Goal: Information Seeking & Learning: Learn about a topic

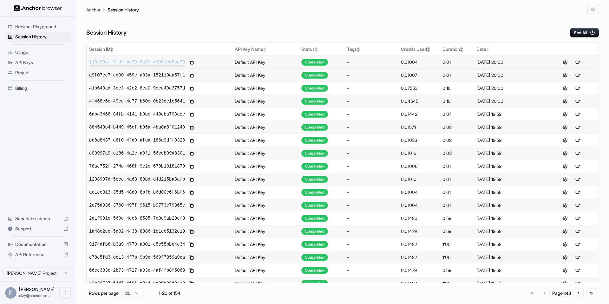
click at [177, 65] on span "113e23af-9fdf-4e39-8a30-44901c86aa79" at bounding box center [137, 62] width 96 height 6
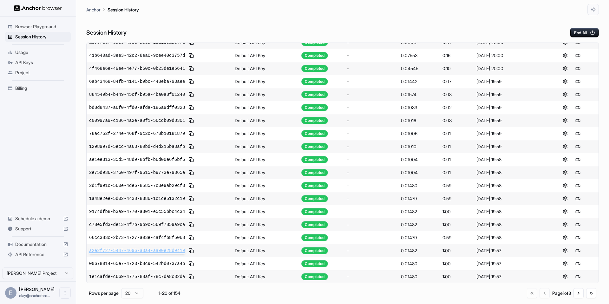
click at [174, 250] on span "a2e2f727-5447-4696-a3a4-aa90e28d9419" at bounding box center [137, 250] width 96 height 6
click at [582, 293] on button "Go to next page" at bounding box center [578, 293] width 10 height 10
click at [577, 293] on button "Go to next page" at bounding box center [578, 293] width 10 height 10
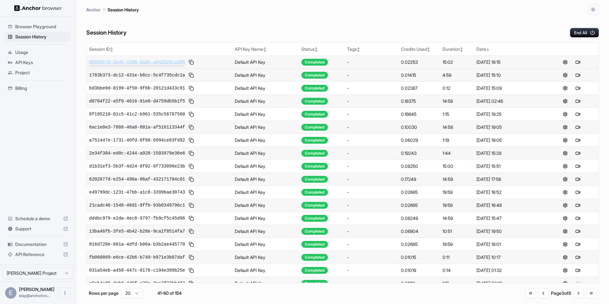
click at [166, 63] on span "9b6b5b7d-5e46-4100-8a9b-a842526c1005" at bounding box center [137, 62] width 96 height 6
click at [166, 98] on span "d0784f22-a5f0-4616-81e0-d4759db5b1f5" at bounding box center [137, 101] width 96 height 6
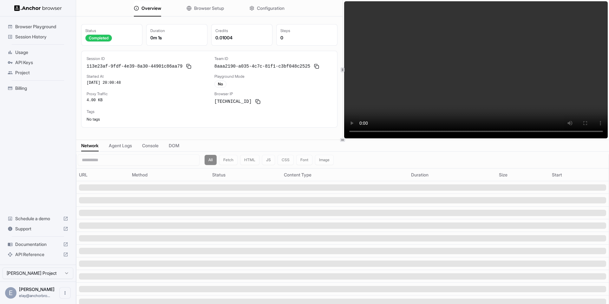
click at [197, 10] on span "Browser Setup" at bounding box center [209, 8] width 30 height 6
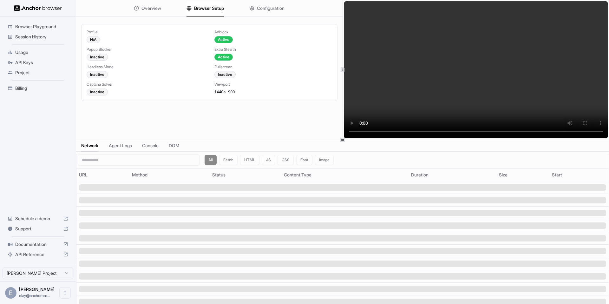
click at [266, 8] on span "Configuration" at bounding box center [271, 8] width 28 height 6
click at [192, 12] on button "Browser Setup" at bounding box center [204, 8] width 37 height 14
click at [154, 11] on button "Overview" at bounding box center [147, 8] width 27 height 14
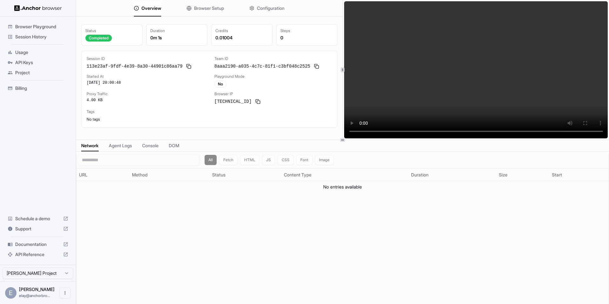
click at [122, 150] on button "Agent Logs" at bounding box center [120, 145] width 23 height 9
click at [88, 146] on span "Network" at bounding box center [89, 145] width 17 height 6
click at [120, 146] on span "Agent Logs" at bounding box center [119, 145] width 23 height 6
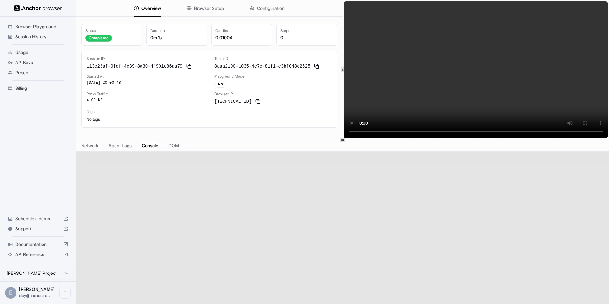
click at [151, 147] on span "Console" at bounding box center [150, 145] width 16 height 6
click at [179, 146] on span "DOM" at bounding box center [173, 145] width 10 height 6
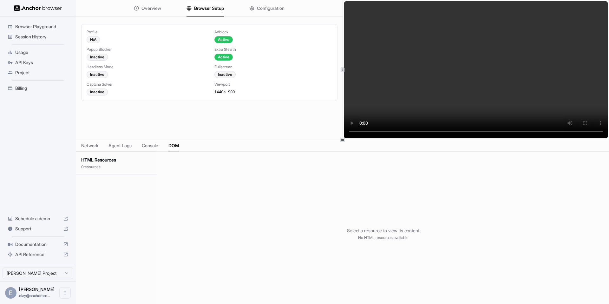
click at [196, 8] on span "Browser Setup" at bounding box center [209, 8] width 30 height 6
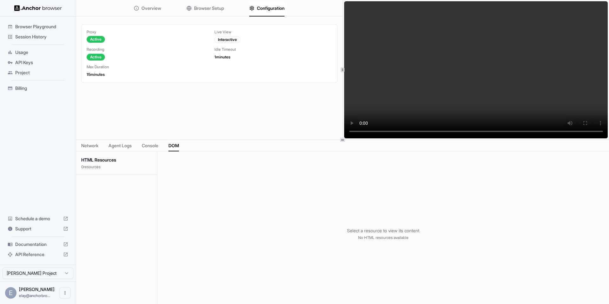
click at [256, 8] on button "Configuration" at bounding box center [266, 8] width 35 height 14
click at [151, 8] on span "Overview" at bounding box center [151, 8] width 20 height 6
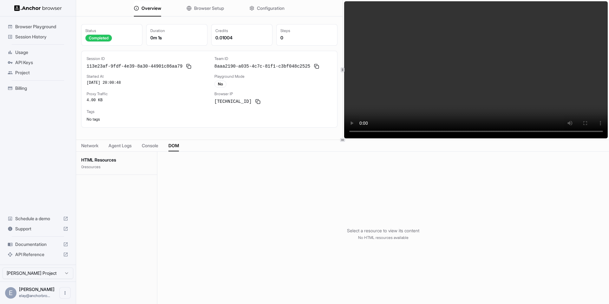
click at [203, 4] on button "Browser Setup" at bounding box center [204, 8] width 37 height 14
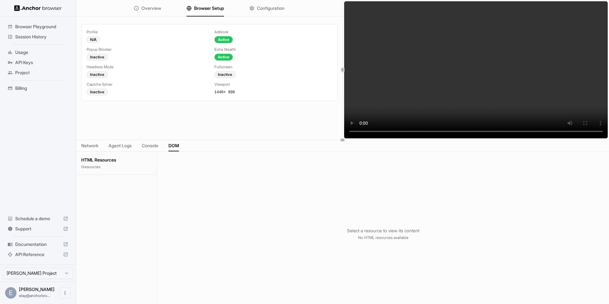
click at [265, 7] on span "Configuration" at bounding box center [271, 8] width 28 height 6
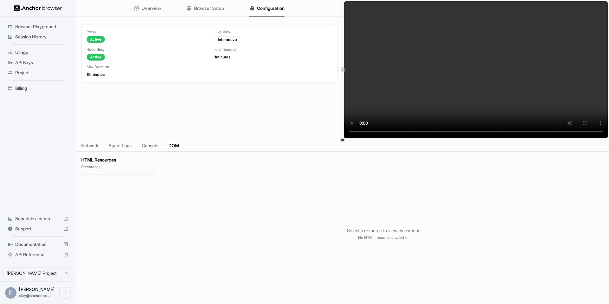
click at [196, 6] on span "Browser Setup" at bounding box center [209, 8] width 30 height 6
click at [269, 7] on span "Configuration" at bounding box center [271, 8] width 28 height 6
click at [157, 7] on span "Overview" at bounding box center [151, 8] width 20 height 6
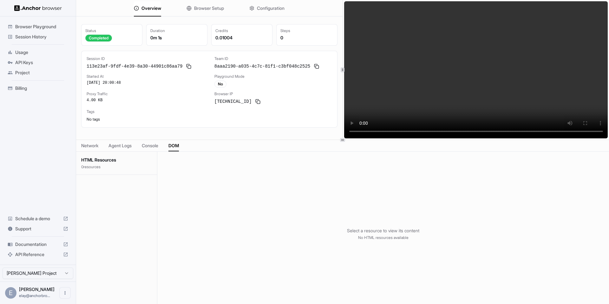
click at [158, 143] on span "Console" at bounding box center [150, 145] width 16 height 6
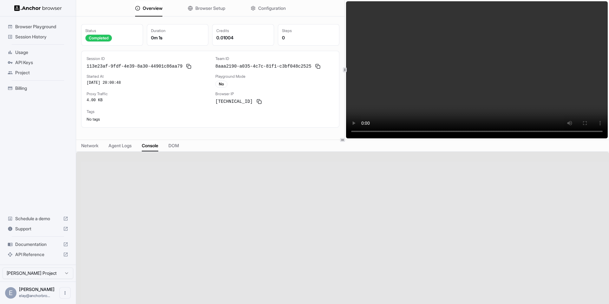
click at [343, 68] on div at bounding box center [345, 69] width 4 height 5
click at [209, 11] on button "Browser Setup" at bounding box center [206, 8] width 37 height 14
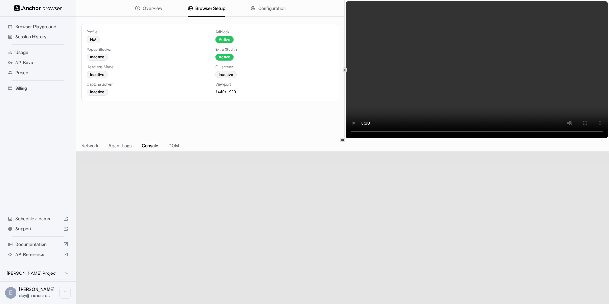
click at [274, 9] on span "Configuration" at bounding box center [272, 8] width 28 height 6
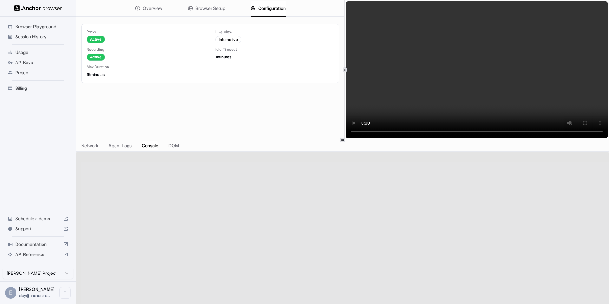
click at [160, 8] on span "Overview" at bounding box center [153, 8] width 20 height 6
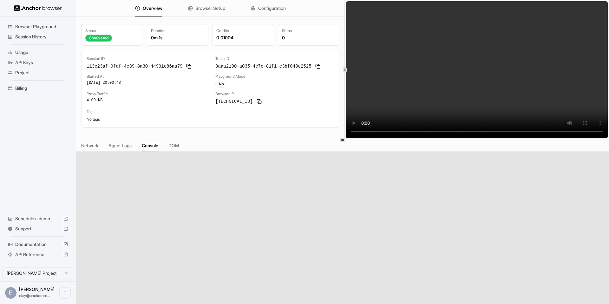
click at [202, 10] on span "Browser Setup" at bounding box center [210, 8] width 30 height 6
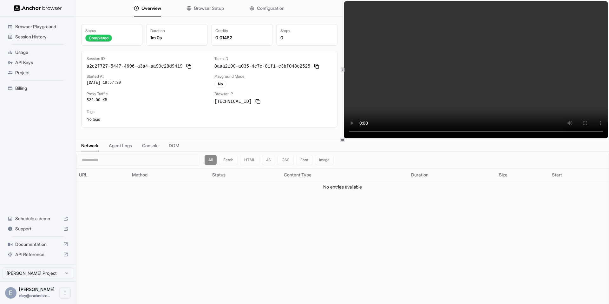
click at [482, 131] on video at bounding box center [476, 69] width 264 height 137
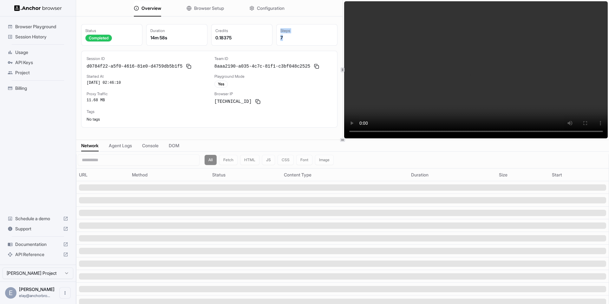
drag, startPoint x: 287, startPoint y: 39, endPoint x: 280, endPoint y: 29, distance: 11.9
click at [280, 29] on div "Steps 7" at bounding box center [306, 35] width 61 height 22
click at [280, 29] on div "Steps" at bounding box center [306, 30] width 53 height 5
drag, startPoint x: 280, startPoint y: 29, endPoint x: 302, endPoint y: 44, distance: 26.7
click at [302, 44] on div "Steps 7" at bounding box center [306, 35] width 61 height 22
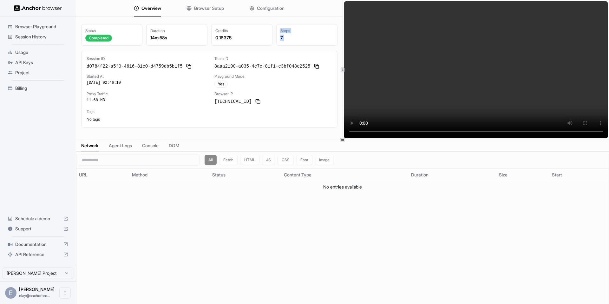
click at [130, 147] on span "Agent Logs" at bounding box center [120, 145] width 23 height 6
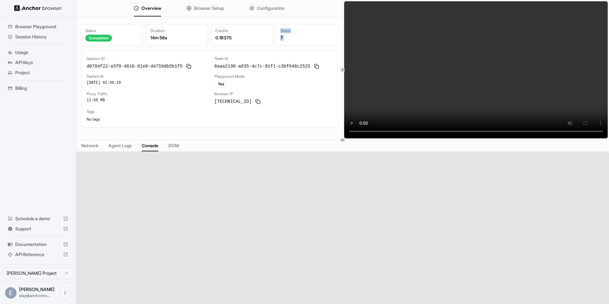
click at [148, 146] on span "Console" at bounding box center [150, 145] width 16 height 6
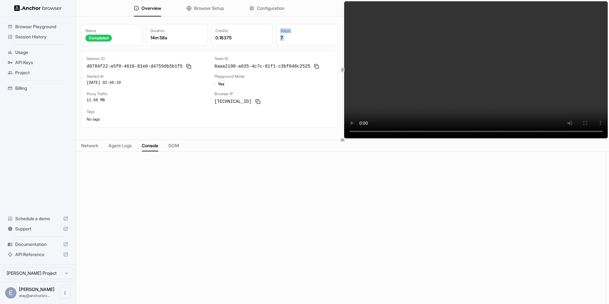
click at [115, 147] on span "Agent Logs" at bounding box center [119, 145] width 23 height 6
click at [175, 147] on span "DOM" at bounding box center [173, 145] width 10 height 6
click at [103, 144] on div "Network Agent Logs Console DOM" at bounding box center [342, 146] width 533 height 12
click at [125, 146] on span "Agent Logs" at bounding box center [119, 145] width 23 height 6
click at [95, 150] on button "Network" at bounding box center [89, 145] width 17 height 9
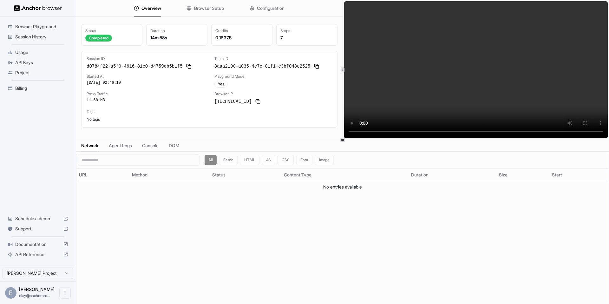
click at [208, 10] on span "Browser Setup" at bounding box center [209, 8] width 30 height 6
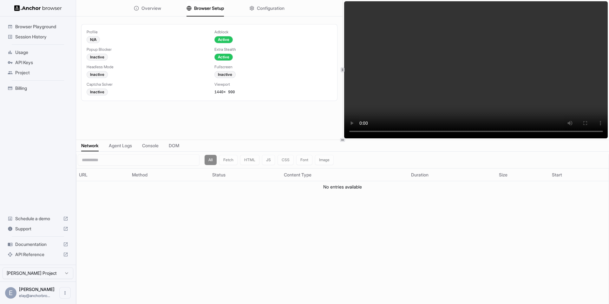
click at [156, 9] on span "Overview" at bounding box center [151, 8] width 20 height 6
click at [212, 8] on span "Browser Setup" at bounding box center [209, 8] width 30 height 6
click at [278, 7] on span "Configuration" at bounding box center [271, 8] width 28 height 6
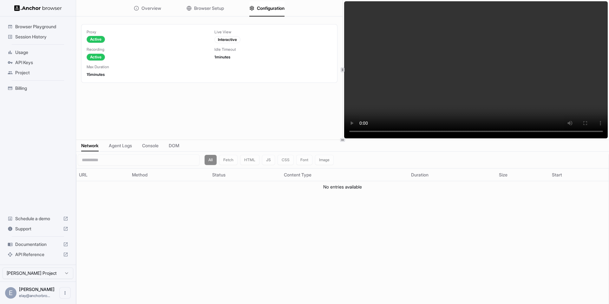
click at [206, 10] on span "Browser Setup" at bounding box center [209, 8] width 30 height 6
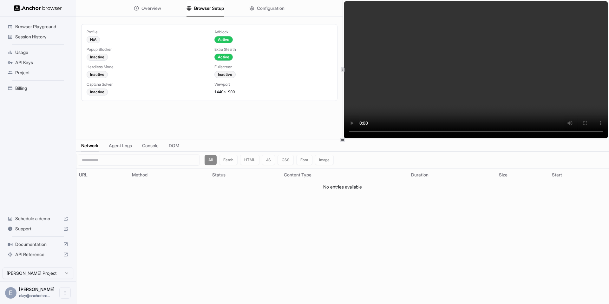
click at [154, 9] on span "Overview" at bounding box center [151, 8] width 20 height 6
